Goal: Task Accomplishment & Management: Manage account settings

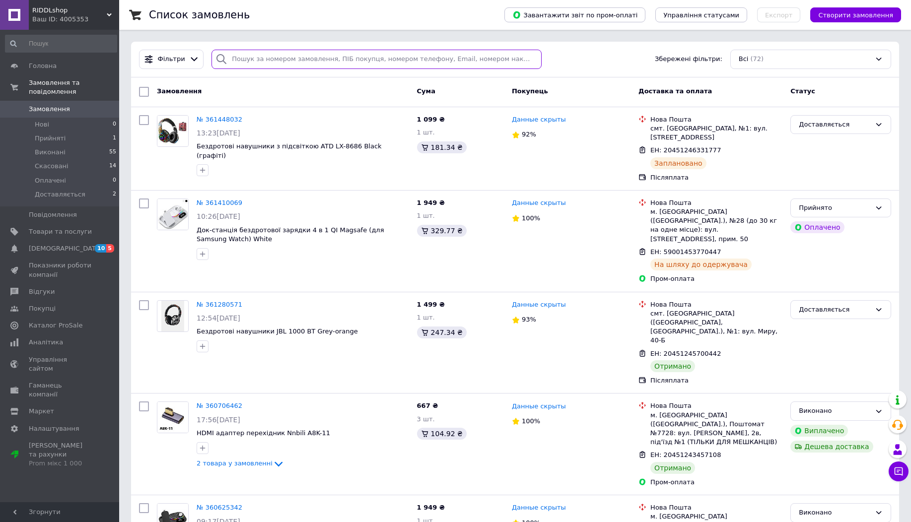
click at [323, 62] on input "search" at bounding box center [376, 59] width 330 height 19
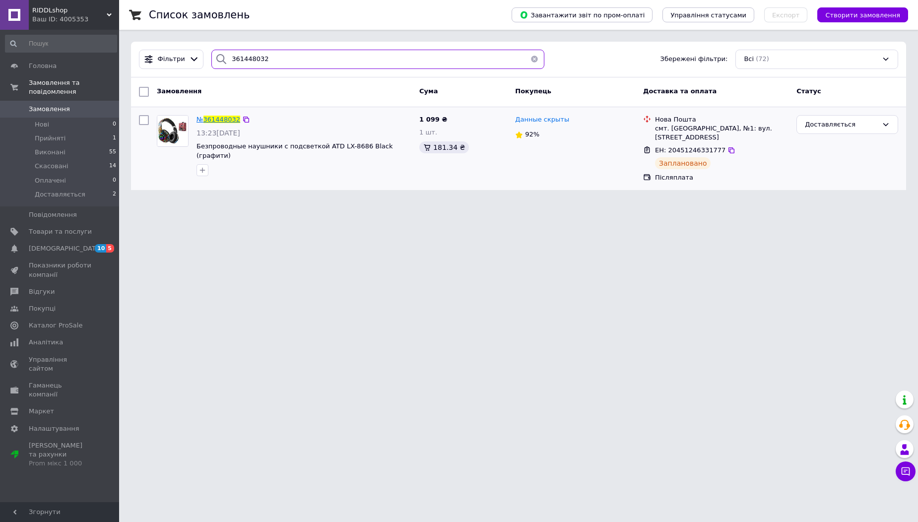
type input "361448032"
click at [227, 122] on span "361448032" at bounding box center [222, 119] width 37 height 7
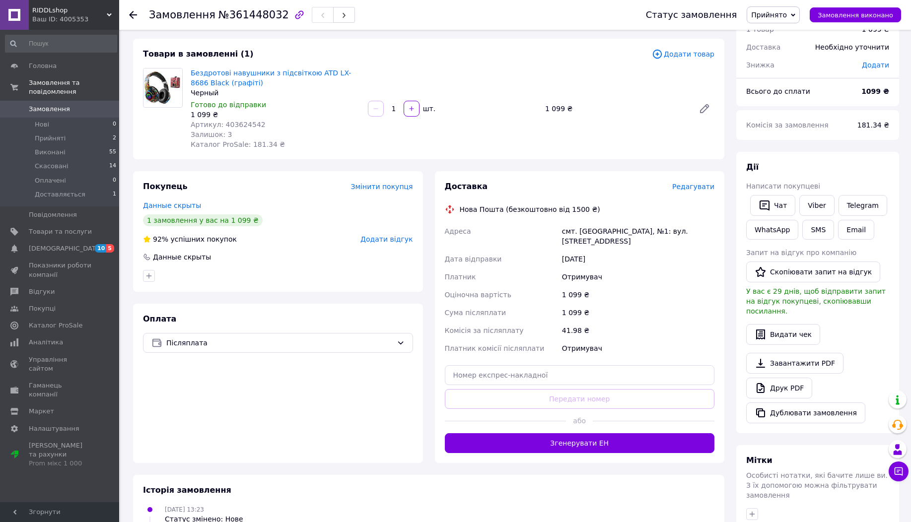
scroll to position [60, 0]
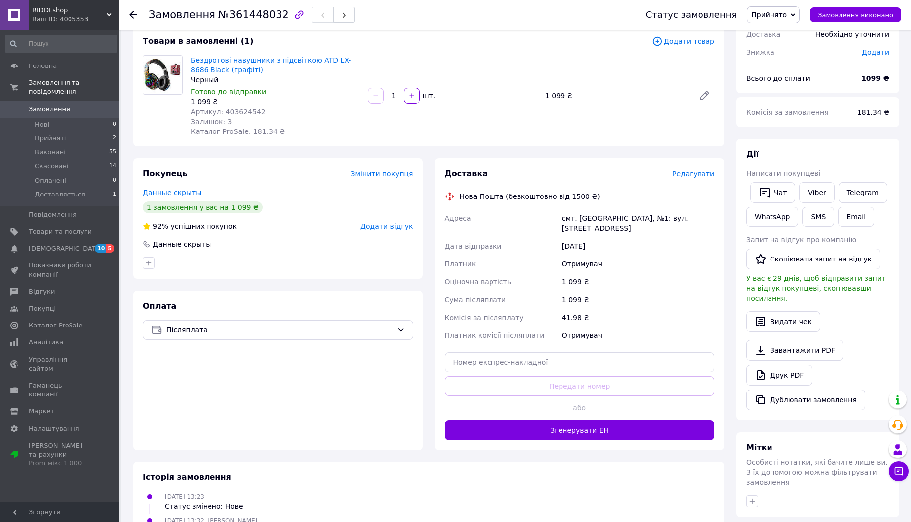
click at [88, 21] on div "Ваш ID: 4005353" at bounding box center [75, 19] width 87 height 9
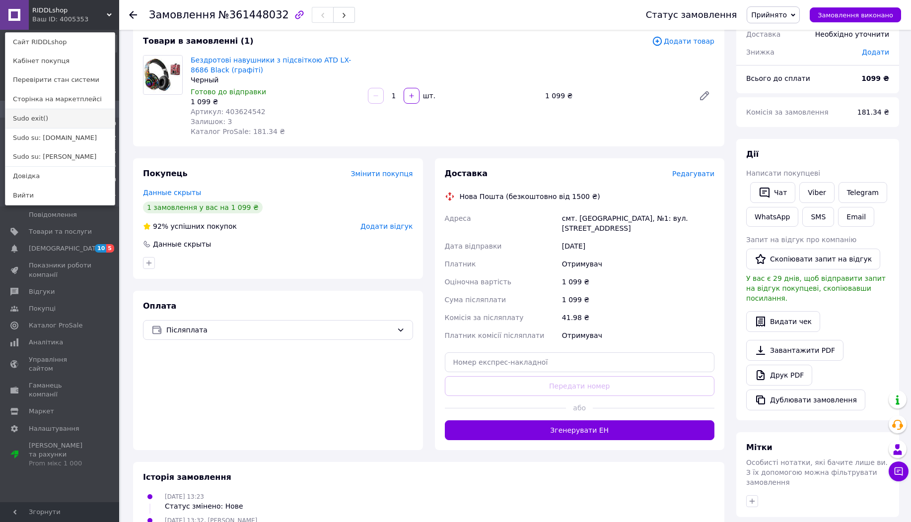
click at [80, 117] on link "Sudo exit()" at bounding box center [59, 118] width 109 height 19
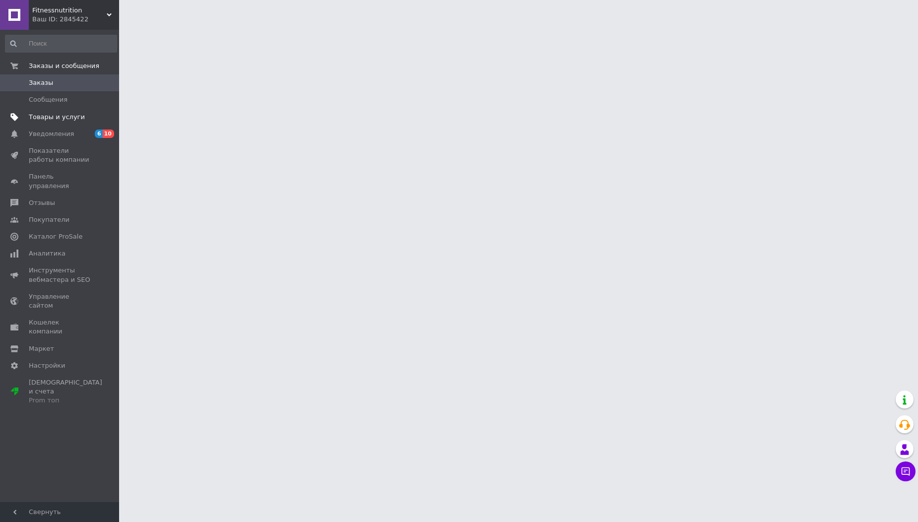
click at [89, 120] on span "Товары и услуги" at bounding box center [60, 117] width 63 height 9
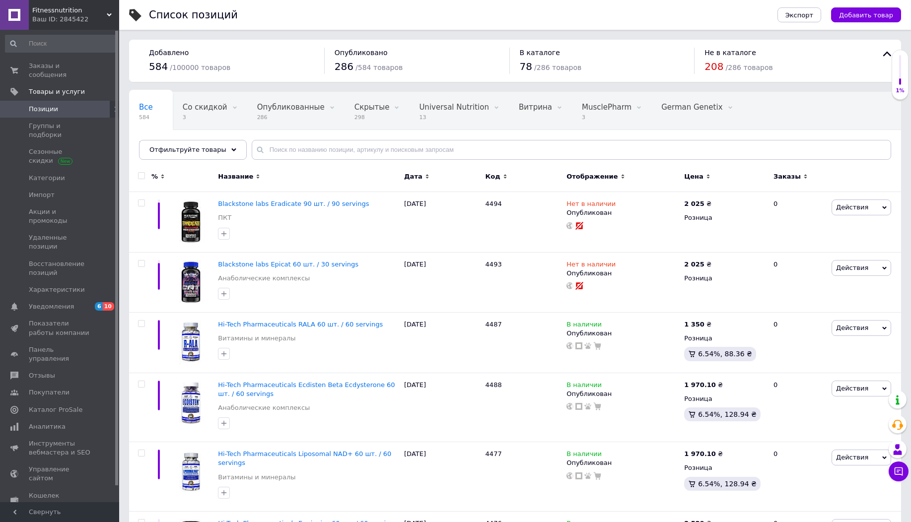
click at [46, 14] on span "Fitnessnutrition" at bounding box center [69, 10] width 74 height 9
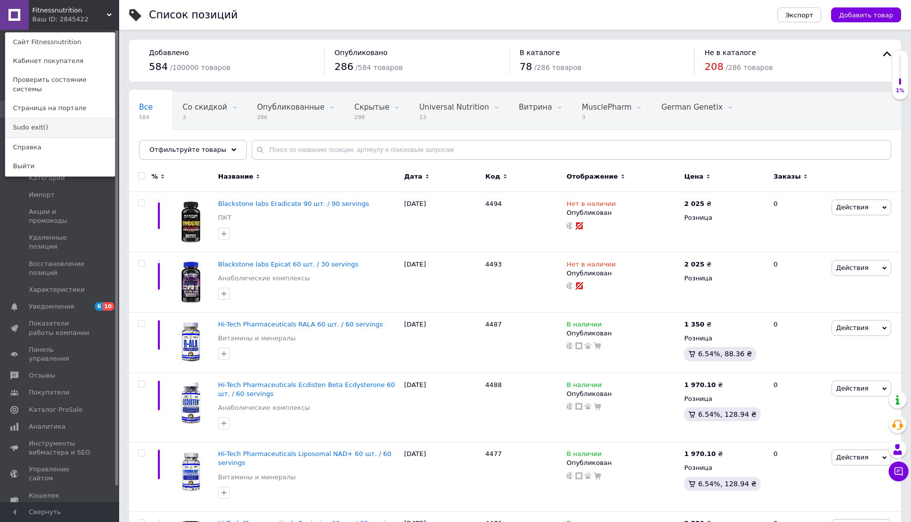
click at [44, 118] on link "Sudo exit()" at bounding box center [59, 127] width 109 height 19
